Goal: Transaction & Acquisition: Purchase product/service

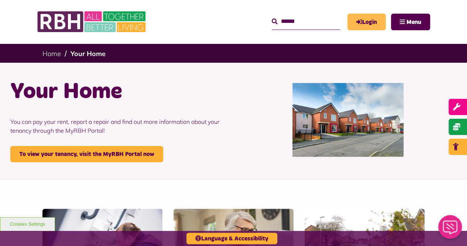
click at [375, 26] on link "Login" at bounding box center [367, 22] width 38 height 17
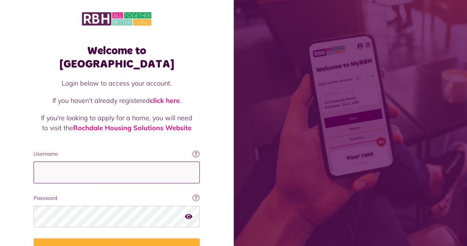
click at [66, 162] on input "Username" at bounding box center [117, 173] width 166 height 22
type input "**********"
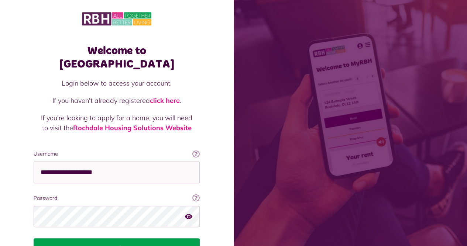
click at [100, 239] on button "Login" at bounding box center [117, 249] width 166 height 21
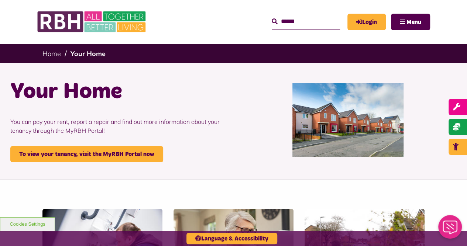
click at [445, 39] on header "MyRBH About Us Contact Us Search" at bounding box center [233, 22] width 467 height 44
click at [374, 20] on link "Login" at bounding box center [367, 22] width 38 height 17
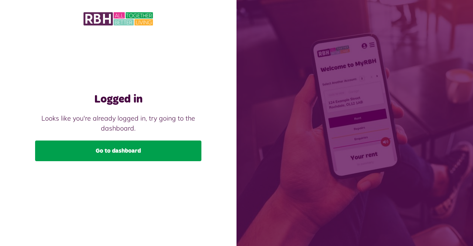
click at [176, 153] on link "Go to dashboard" at bounding box center [118, 151] width 166 height 21
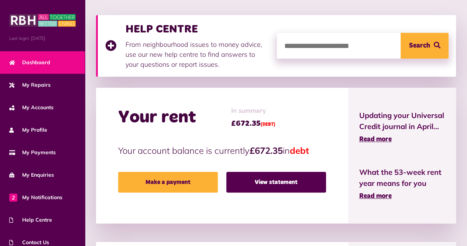
scroll to position [103, 0]
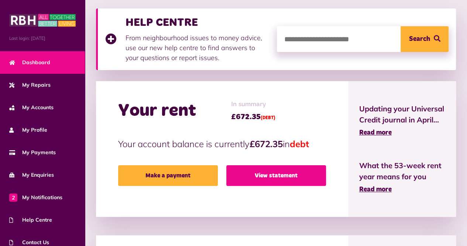
click at [271, 178] on link "View statement" at bounding box center [276, 176] width 100 height 21
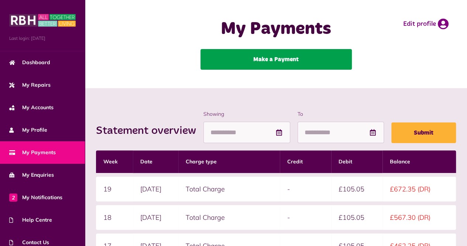
click at [321, 63] on link "Make a Payment" at bounding box center [276, 59] width 151 height 21
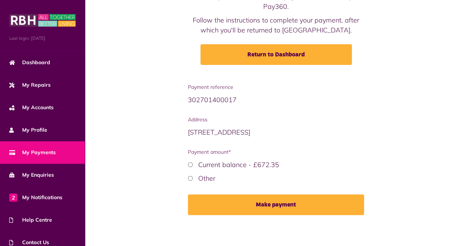
scroll to position [79, 0]
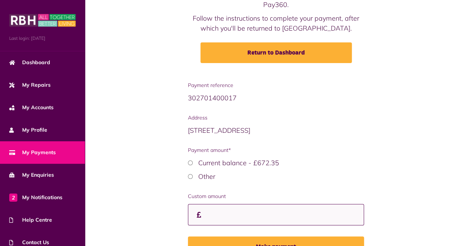
click at [230, 212] on input "Custom amount" at bounding box center [276, 215] width 177 height 22
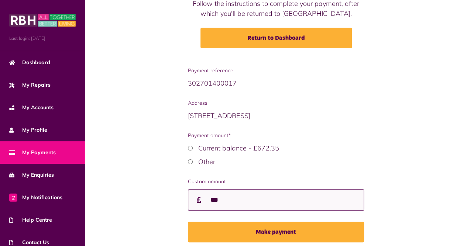
scroll to position [123, 0]
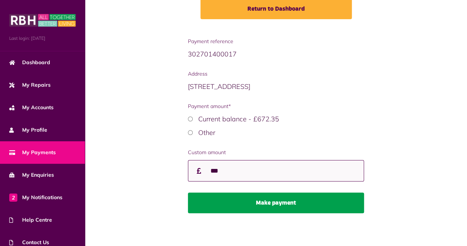
type input "***"
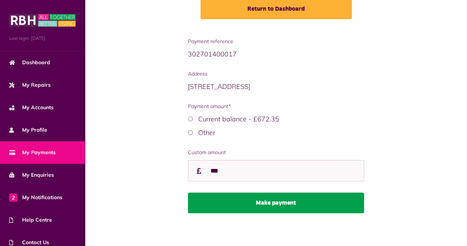
click at [293, 204] on button "Make payment" at bounding box center [276, 203] width 177 height 21
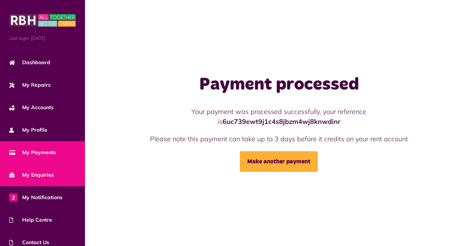
click at [61, 174] on link "My Enquiries" at bounding box center [42, 175] width 85 height 23
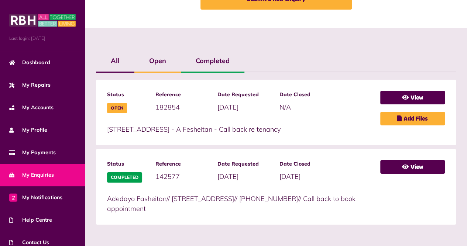
scroll to position [52, 0]
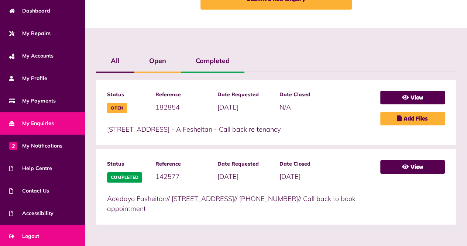
click at [42, 232] on link "Logout" at bounding box center [42, 236] width 85 height 23
